Goal: Task Accomplishment & Management: Manage account settings

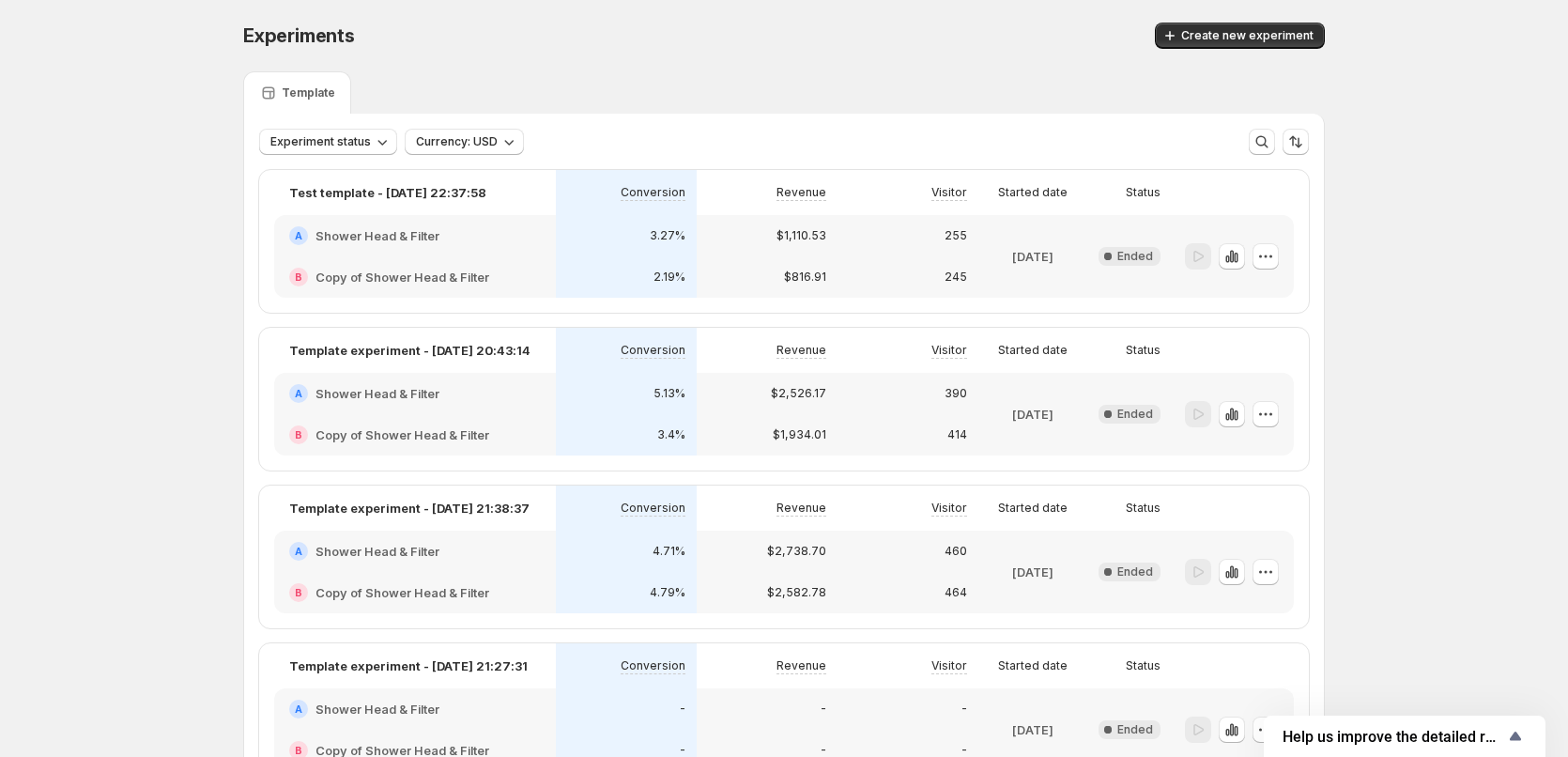
scroll to position [146, 0]
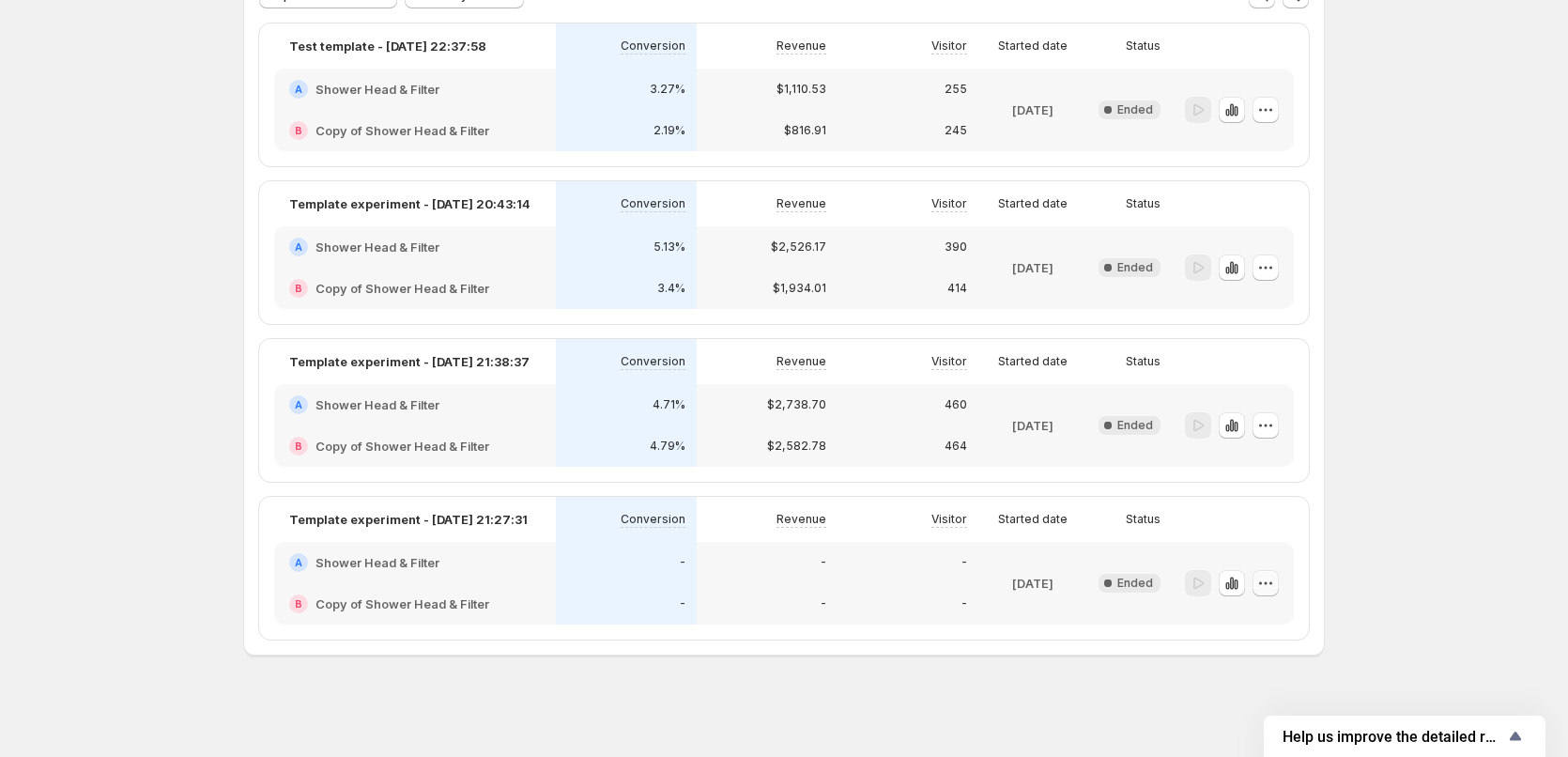
click at [1265, 584] on icon "button" at bounding box center [1265, 583] width 19 height 19
click at [1242, 618] on span "Edit" at bounding box center [1248, 621] width 21 height 15
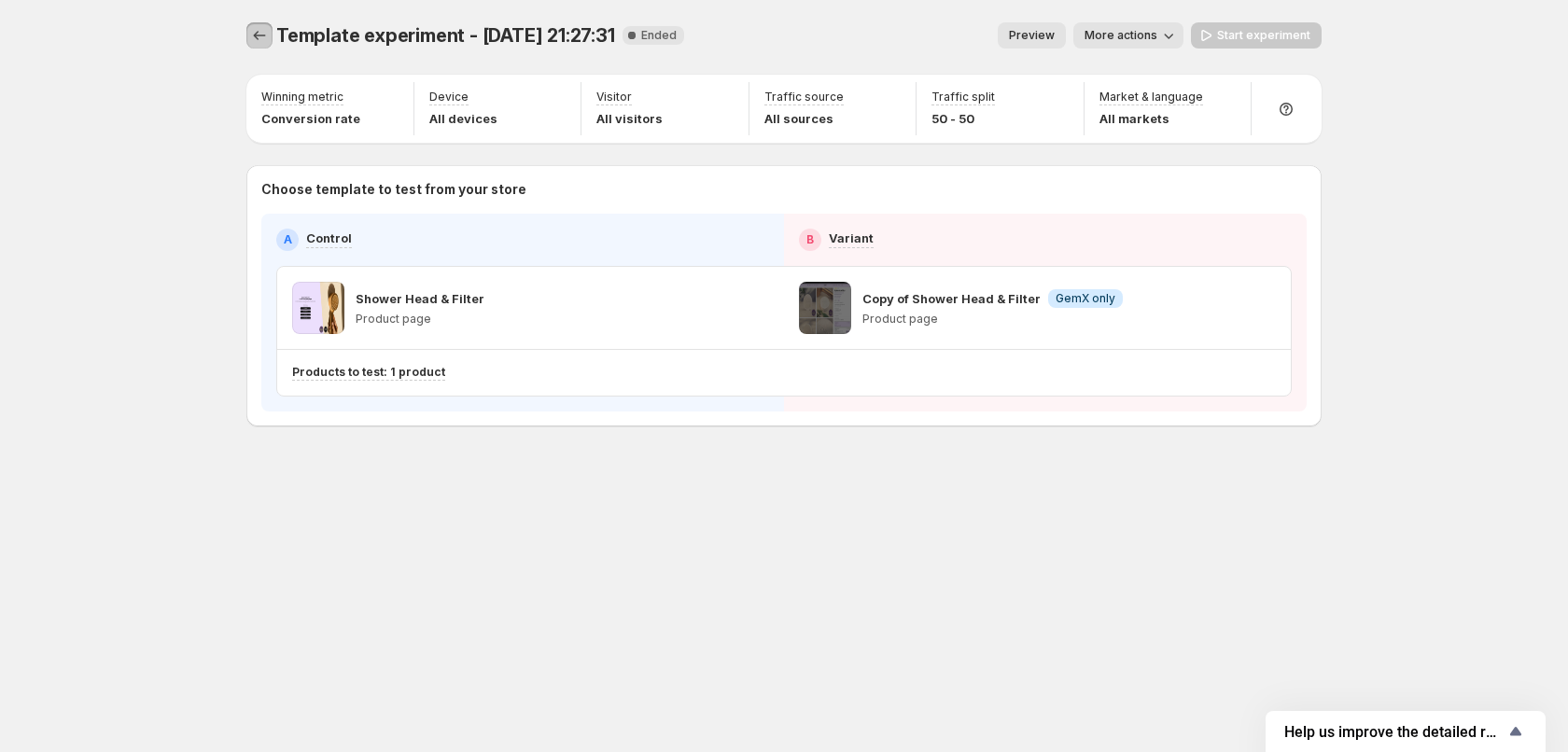
click at [266, 30] on icon "Experiments" at bounding box center [259, 35] width 19 height 19
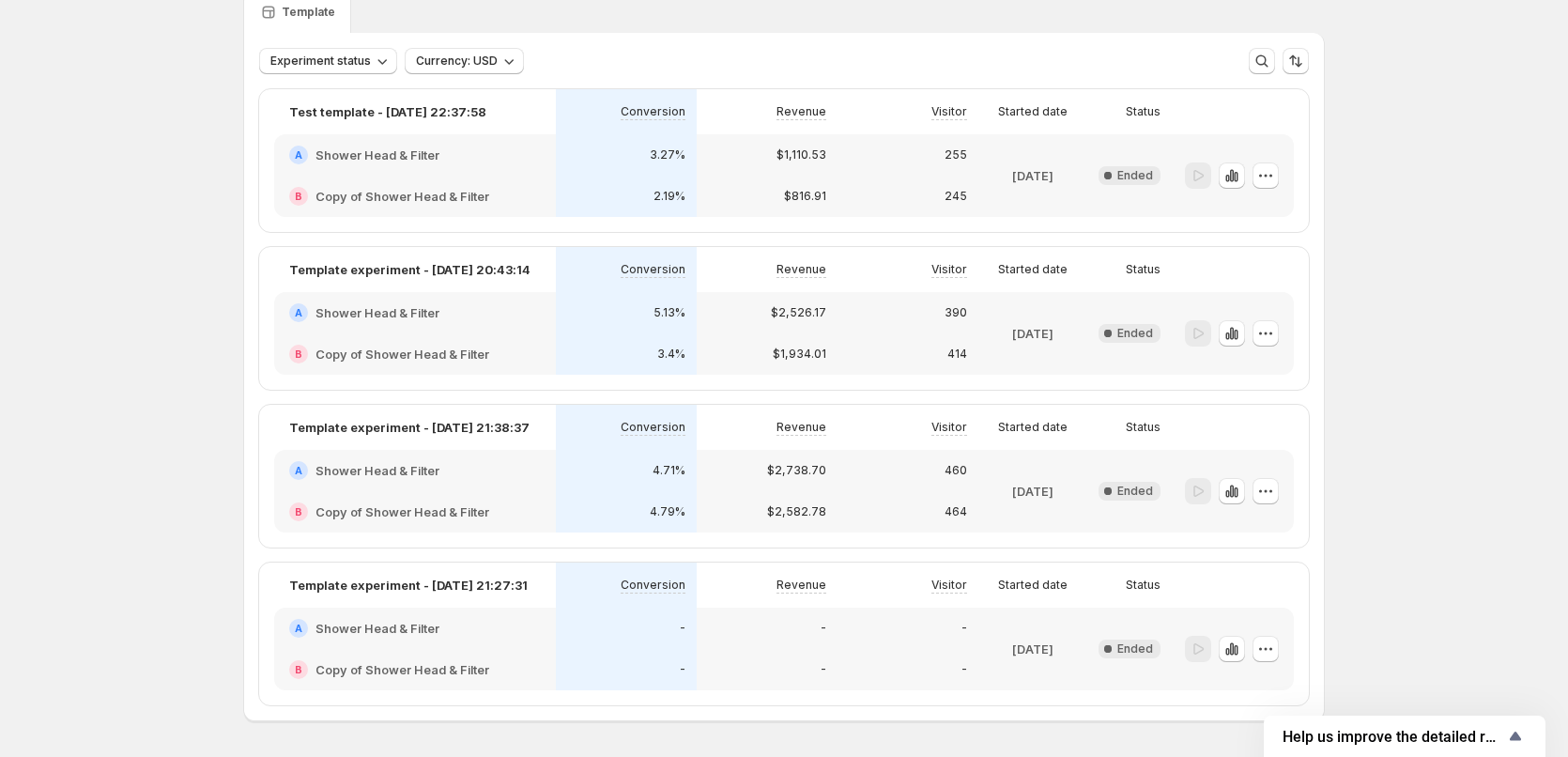
scroll to position [77, 0]
